Goal: Task Accomplishment & Management: Use online tool/utility

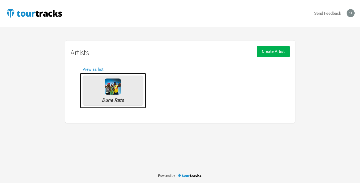
click at [112, 86] on img at bounding box center [113, 86] width 16 height 16
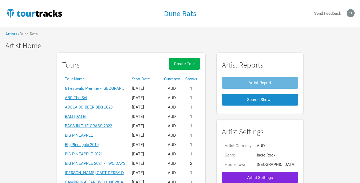
click at [152, 79] on th "Start Date" at bounding box center [145, 78] width 32 height 9
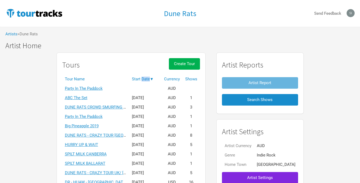
click at [152, 79] on th "Start Date ▼" at bounding box center [145, 78] width 32 height 9
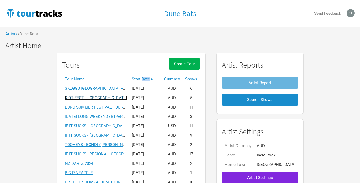
click at [108, 97] on link "RIOT FEST + [GEOGRAPHIC_DATA]" at bounding box center [96, 97] width 62 height 5
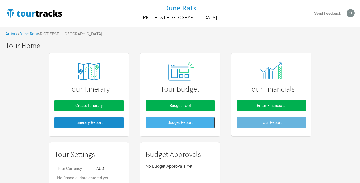
click at [188, 123] on span "Budget Report" at bounding box center [179, 122] width 25 height 5
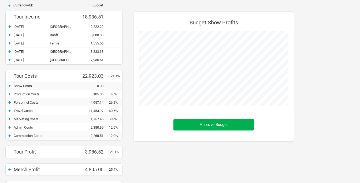
scroll to position [58, 0]
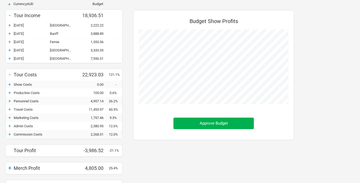
click at [10, 101] on div "+" at bounding box center [10, 100] width 8 height 5
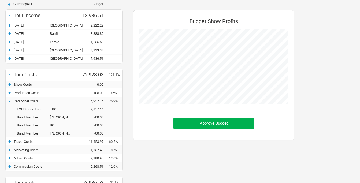
click at [10, 101] on div "-" at bounding box center [10, 100] width 8 height 5
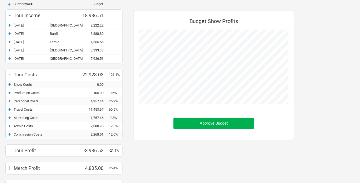
click at [10, 109] on div "+" at bounding box center [10, 109] width 8 height 5
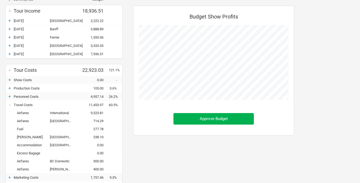
scroll to position [61, 0]
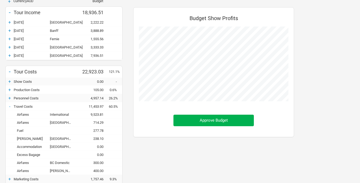
click at [10, 106] on div "-" at bounding box center [10, 106] width 8 height 5
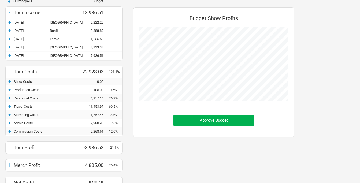
scroll to position [267563, 267581]
click at [10, 115] on div "+" at bounding box center [10, 114] width 8 height 5
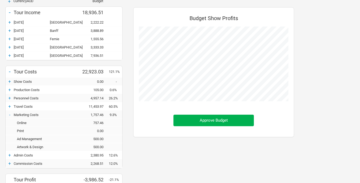
scroll to position [222, 171]
click at [10, 115] on div "-" at bounding box center [10, 114] width 8 height 5
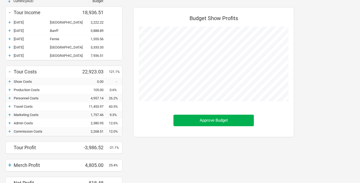
click at [10, 122] on div "+" at bounding box center [10, 122] width 8 height 5
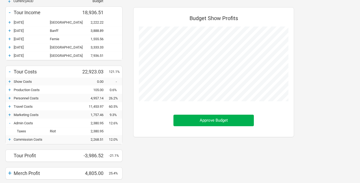
click at [10, 122] on div "-" at bounding box center [10, 122] width 8 height 5
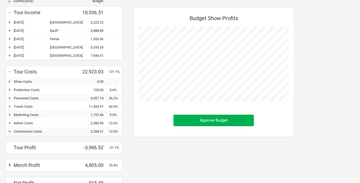
scroll to position [267563, 267581]
click at [10, 131] on div "+" at bounding box center [10, 131] width 8 height 5
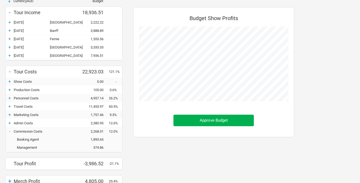
scroll to position [206, 171]
click at [10, 131] on div "-" at bounding box center [10, 131] width 8 height 5
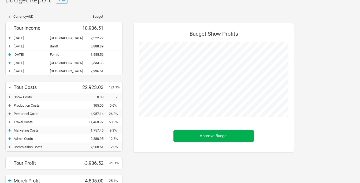
scroll to position [0, 0]
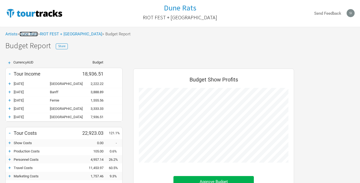
click at [35, 34] on link "Dune Rats" at bounding box center [29, 34] width 18 height 5
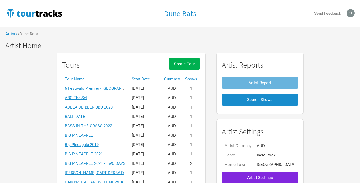
click at [157, 80] on th "Start Date" at bounding box center [145, 78] width 32 height 9
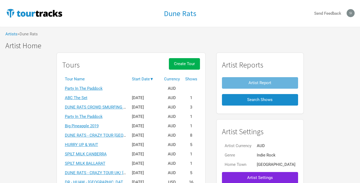
click at [157, 80] on th "Start Date ▼" at bounding box center [145, 78] width 32 height 9
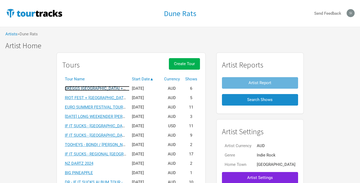
click at [104, 88] on link "SKEGGS [GEOGRAPHIC_DATA] + [GEOGRAPHIC_DATA] 2025" at bounding box center [118, 88] width 107 height 5
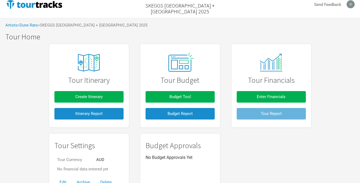
scroll to position [10, 0]
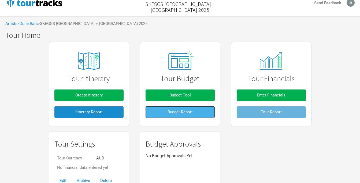
click at [187, 109] on button "Budget Report" at bounding box center [179, 112] width 69 height 12
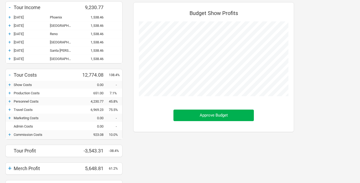
scroll to position [68, 0]
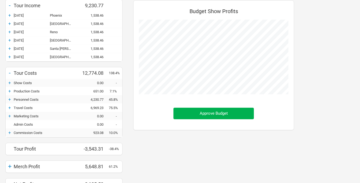
click at [9, 107] on div "+" at bounding box center [10, 107] width 8 height 5
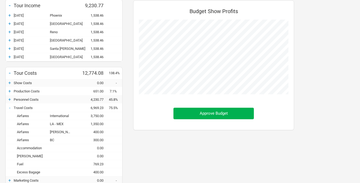
scroll to position [262, 171]
click at [9, 107] on div "-" at bounding box center [10, 107] width 8 height 5
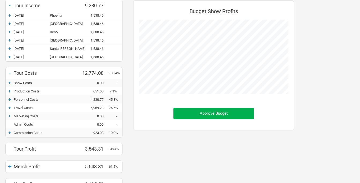
click at [10, 92] on div "+" at bounding box center [10, 90] width 8 height 5
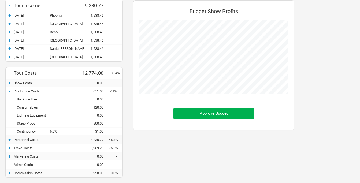
click at [10, 92] on div "-" at bounding box center [10, 90] width 8 height 5
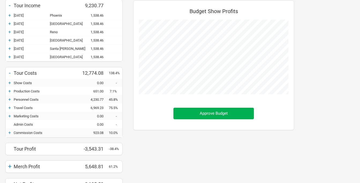
click at [10, 100] on div "+" at bounding box center [10, 99] width 8 height 5
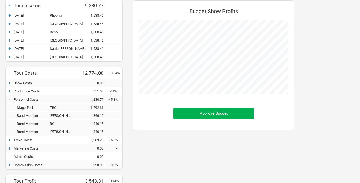
click at [10, 100] on div "-" at bounding box center [10, 99] width 8 height 5
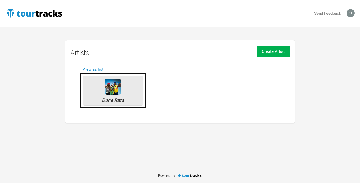
click at [113, 84] on img at bounding box center [113, 86] width 16 height 16
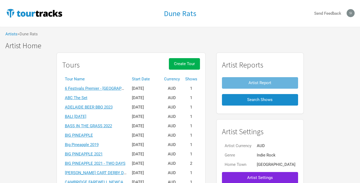
click at [151, 80] on th "Start Date" at bounding box center [145, 78] width 32 height 9
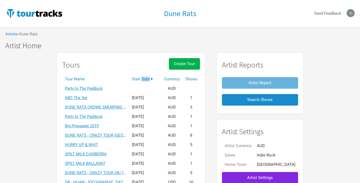
click at [151, 80] on th "Start Date ▼" at bounding box center [145, 78] width 32 height 9
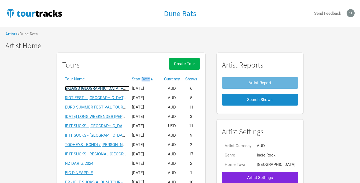
click at [113, 88] on link "SKEGGS [GEOGRAPHIC_DATA] + [GEOGRAPHIC_DATA] 2025" at bounding box center [118, 88] width 107 height 5
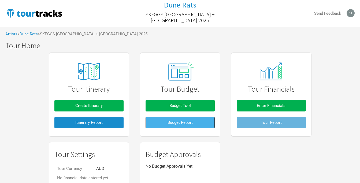
click at [185, 126] on button "Budget Report" at bounding box center [179, 123] width 69 height 12
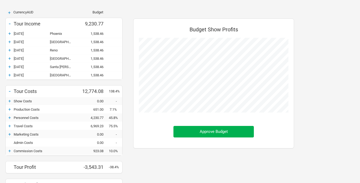
scroll to position [55, 0]
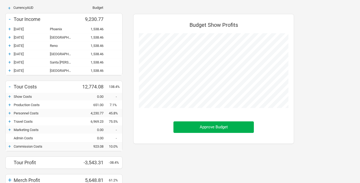
click at [10, 113] on div "+" at bounding box center [10, 112] width 8 height 5
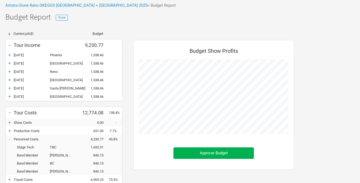
scroll to position [0, 0]
